Goal: Communication & Community: Connect with others

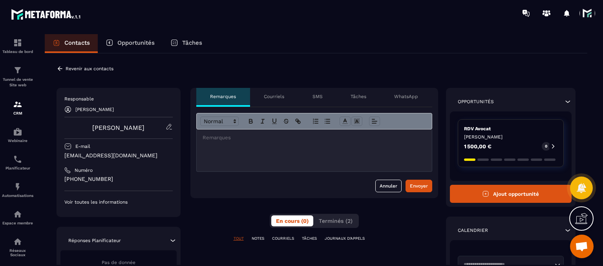
click at [413, 97] on p "WhatsApp" at bounding box center [406, 96] width 24 height 6
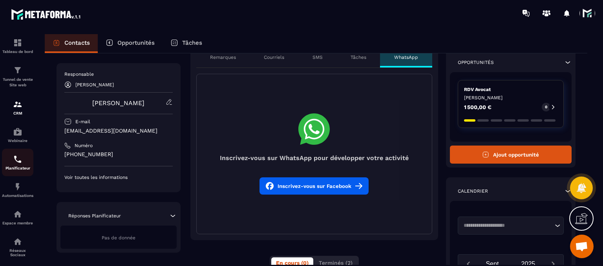
scroll to position [69, 0]
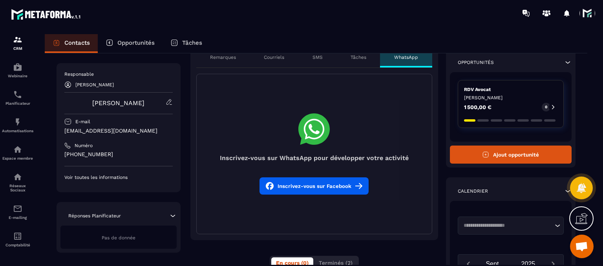
click at [599, 9] on div at bounding box center [347, 13] width 510 height 26
click at [588, 16] on span at bounding box center [587, 13] width 16 height 16
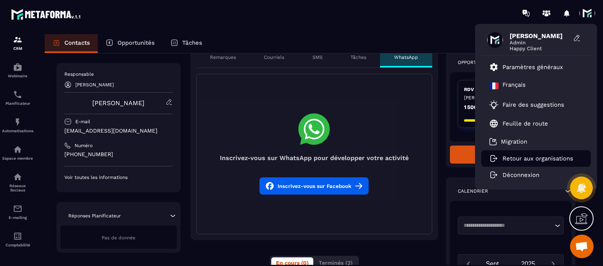
click at [505, 160] on p "Retour aux organisations" at bounding box center [537, 158] width 71 height 7
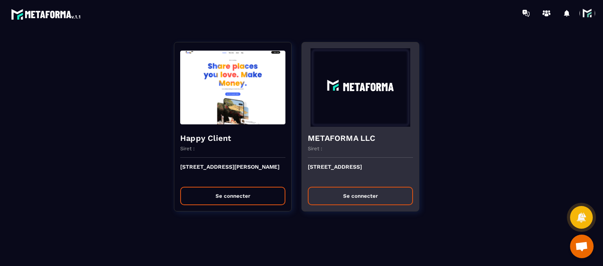
click at [360, 197] on button "Se connecter" at bounding box center [360, 196] width 105 height 18
